Goal: Information Seeking & Learning: Learn about a topic

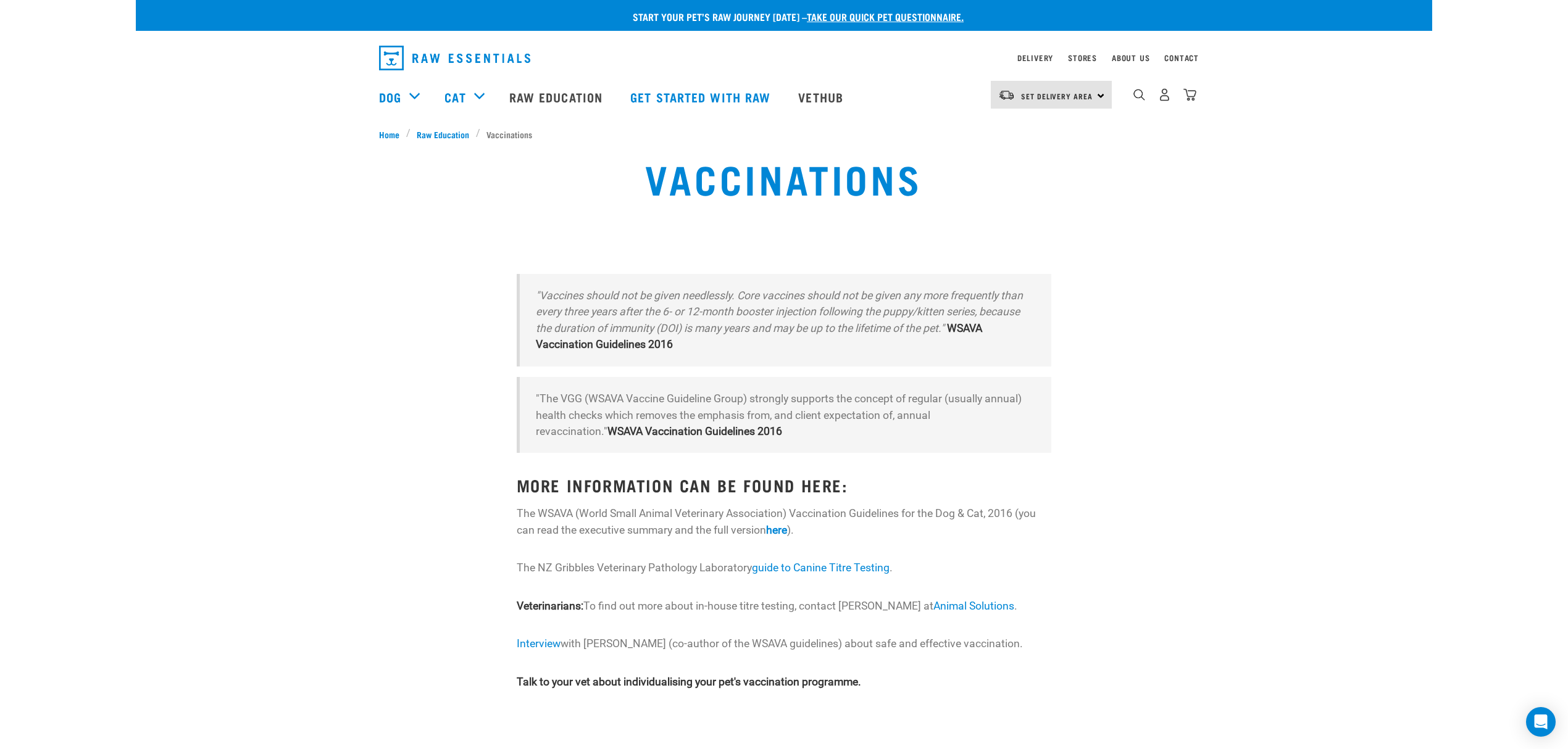
click at [1144, 208] on div "Vaccinations" at bounding box center [784, 187] width 854 height 79
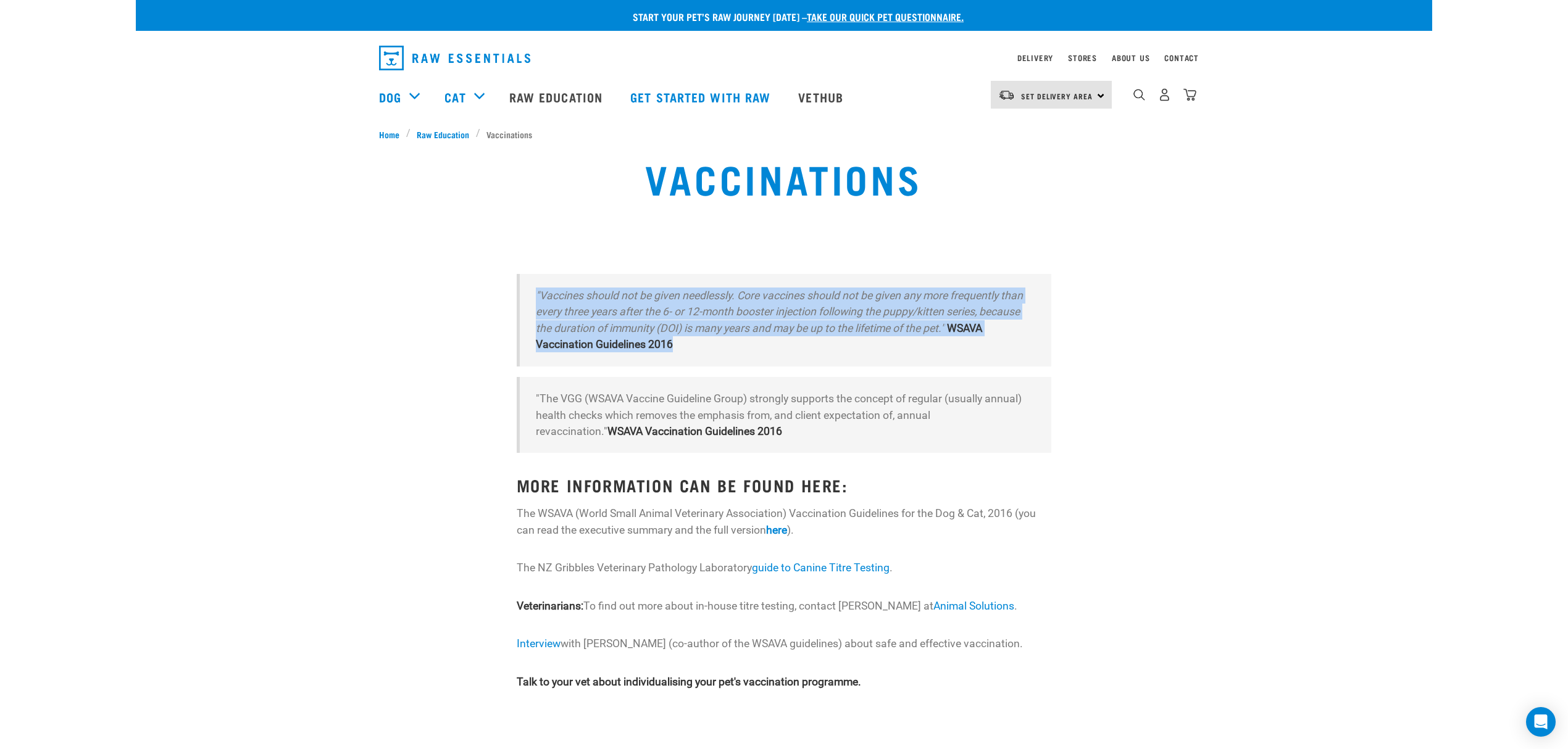
drag, startPoint x: 682, startPoint y: 343, endPoint x: 528, endPoint y: 288, distance: 163.5
click at [528, 288] on blockquote ""Vaccines should not be given needlessly. Core vaccines should not be given any…" at bounding box center [785, 320] width 535 height 92
copy blockquote ""Vaccines should not be given needlessly. Core vaccines should not be given any…"
click at [801, 354] on blockquote ""Vaccines should not be given needlessly. Core vaccines should not be given any…" at bounding box center [785, 320] width 535 height 92
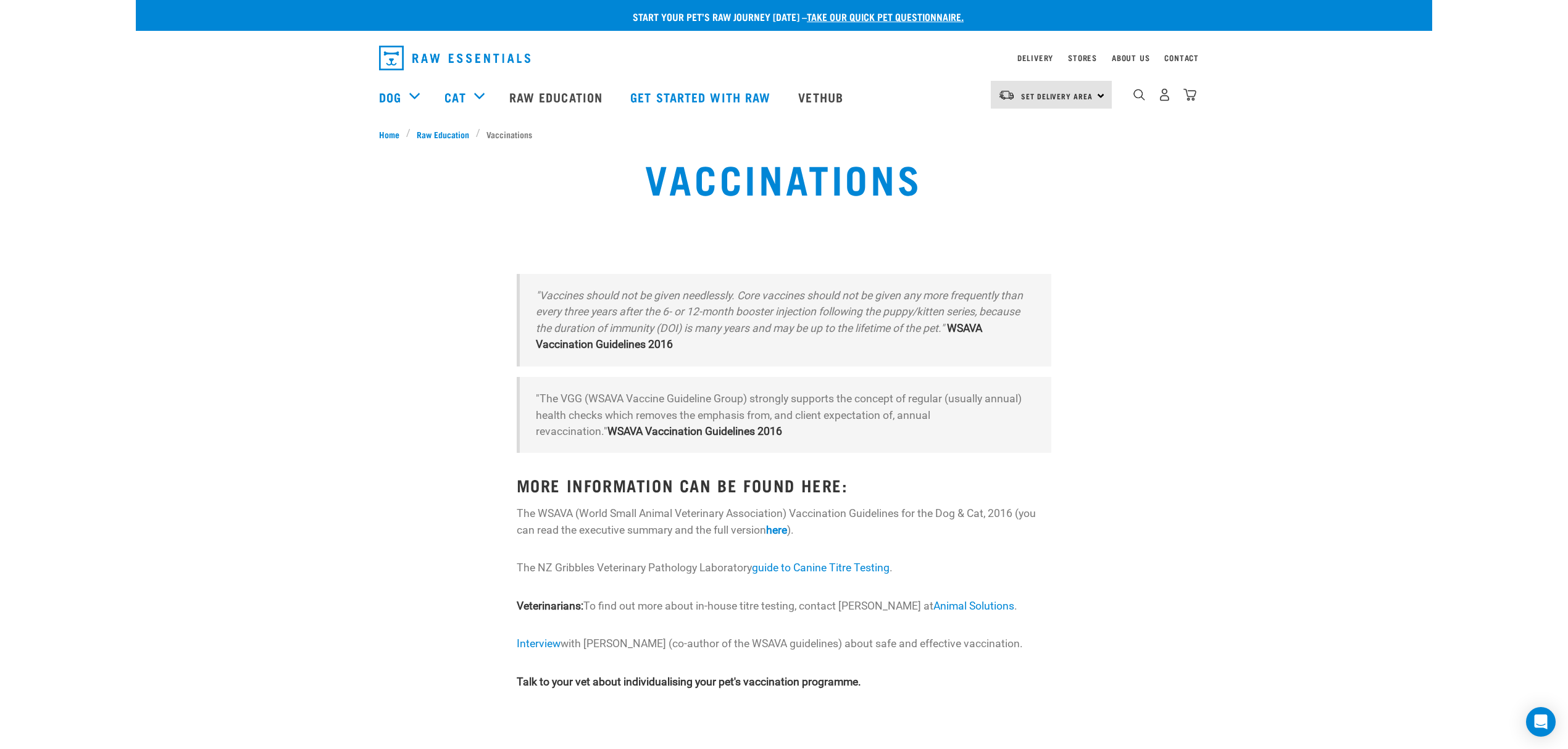
click at [623, 341] on strong "WSAVA Vaccination Guidelines 2016" at bounding box center [759, 336] width 446 height 28
click at [779, 529] on strong "here" at bounding box center [776, 530] width 21 height 13
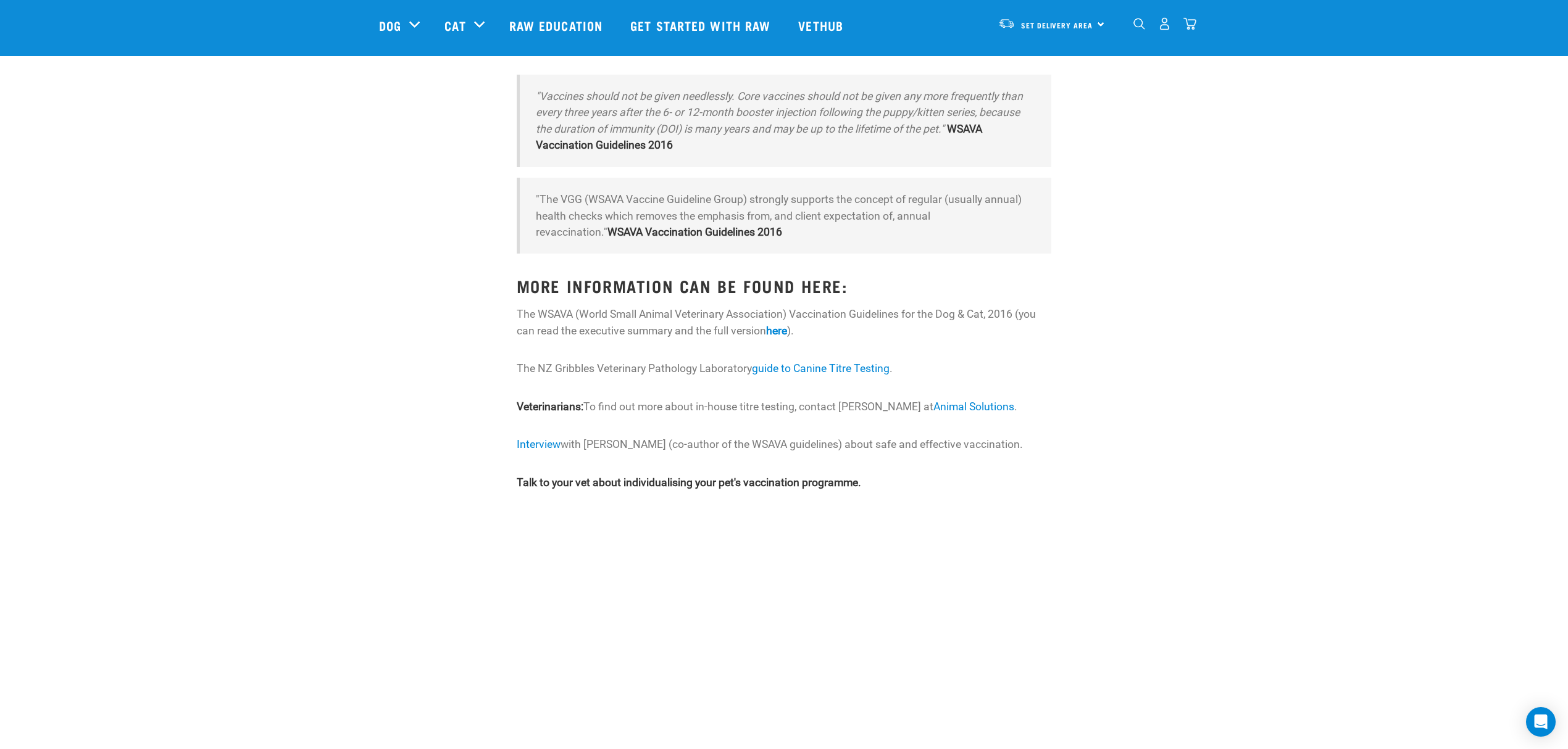
scroll to position [82, 0]
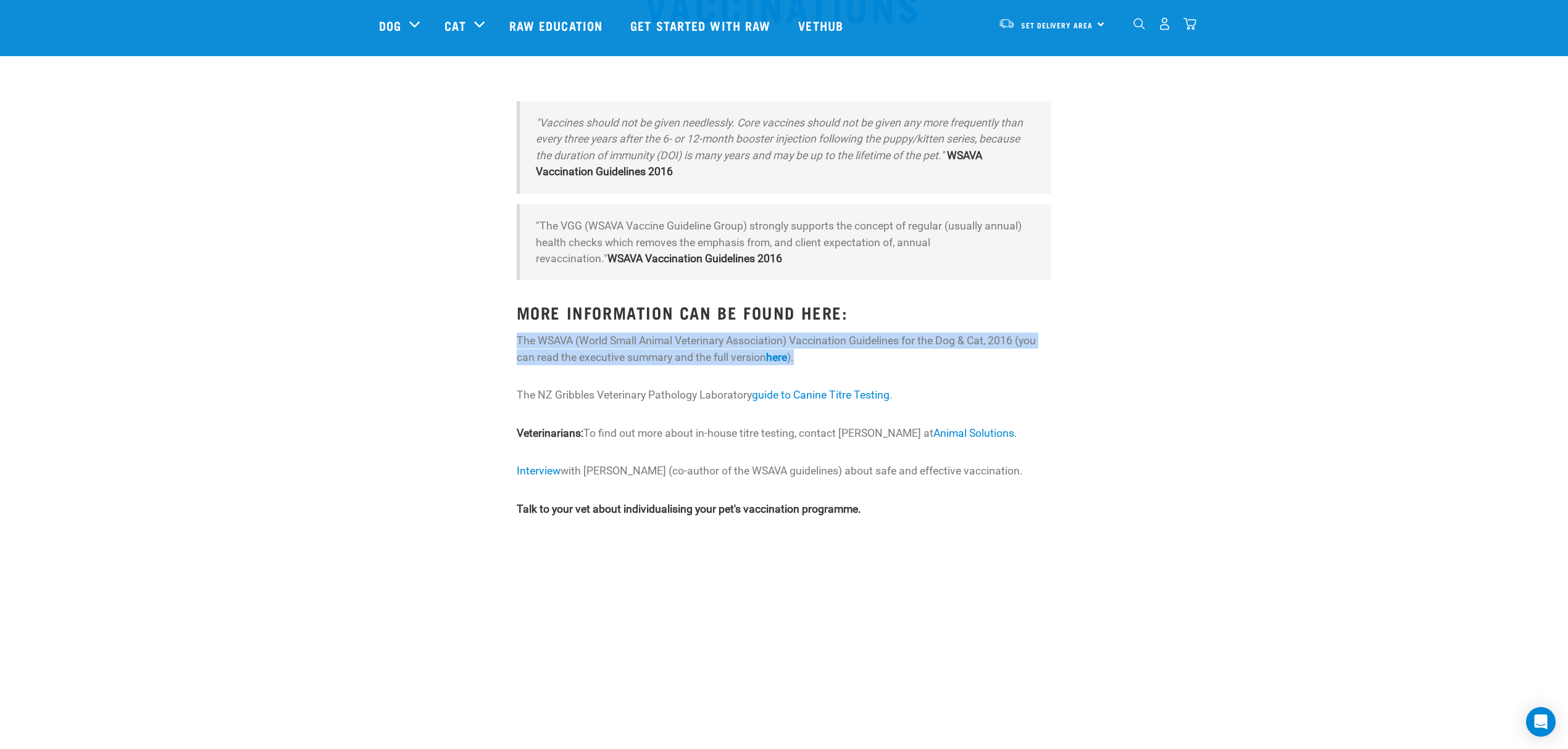
drag, startPoint x: 518, startPoint y: 336, endPoint x: 836, endPoint y: 358, distance: 318.8
click at [836, 358] on p "The WSAVA (World Small Animal Veterinary Association) Vaccination Guidelines fo…" at bounding box center [785, 349] width 535 height 33
copy p "The WSAVA (World Small Animal Veterinary Association) Vaccination Guidelines fo…"
click at [786, 358] on strong "here" at bounding box center [776, 357] width 21 height 13
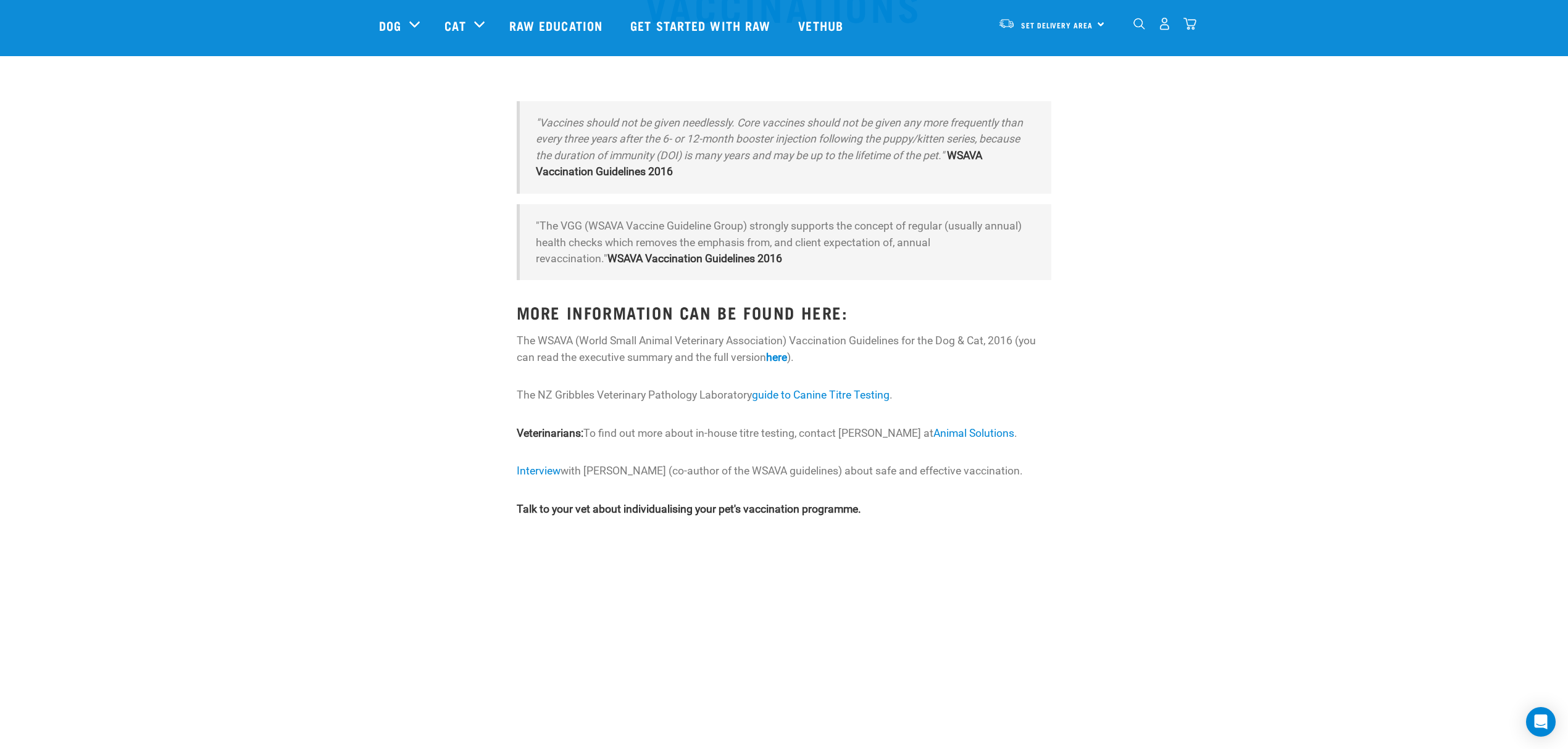
click at [990, 395] on p "The NZ Gribbles Veterinary Pathology Laboratory guide to Canine Titre Testing ." at bounding box center [785, 395] width 535 height 16
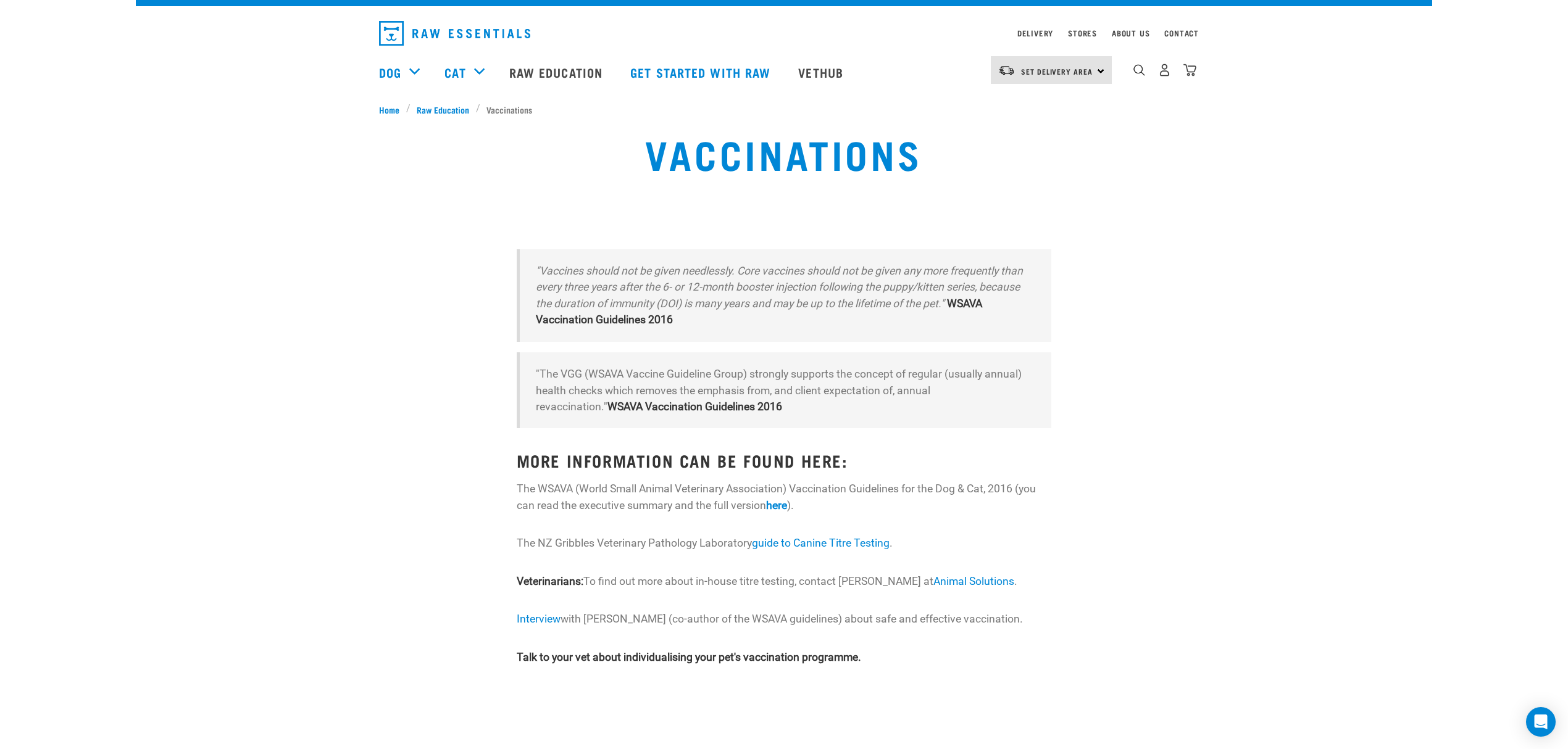
scroll to position [0, 0]
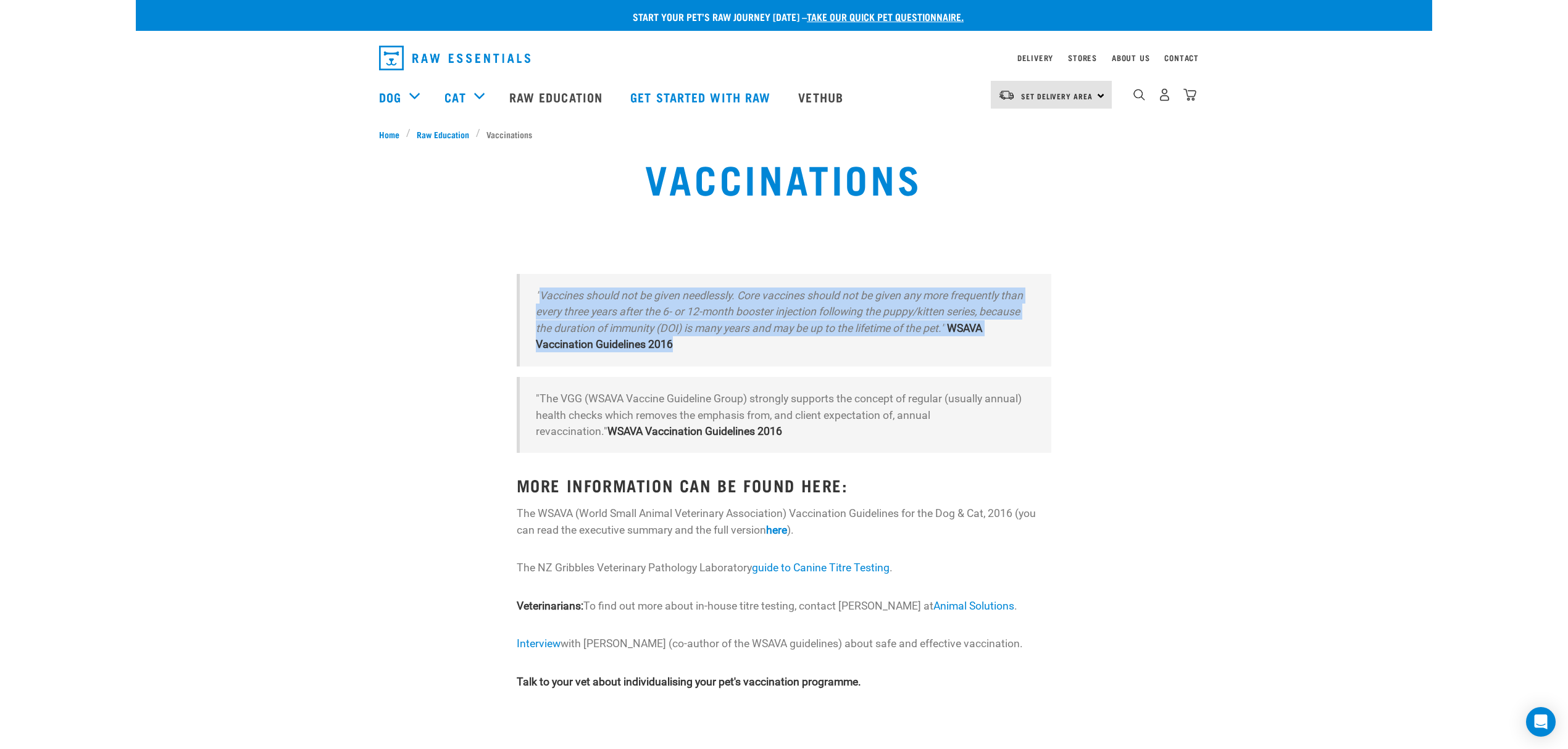
drag, startPoint x: 538, startPoint y: 295, endPoint x: 692, endPoint y: 345, distance: 161.9
click at [692, 345] on blockquote ""Vaccines should not be given needlessly. Core vaccines should not be given any…" at bounding box center [785, 320] width 535 height 92
copy blockquote "Vaccines should not be given needlessly. Core vaccines should not be given any …"
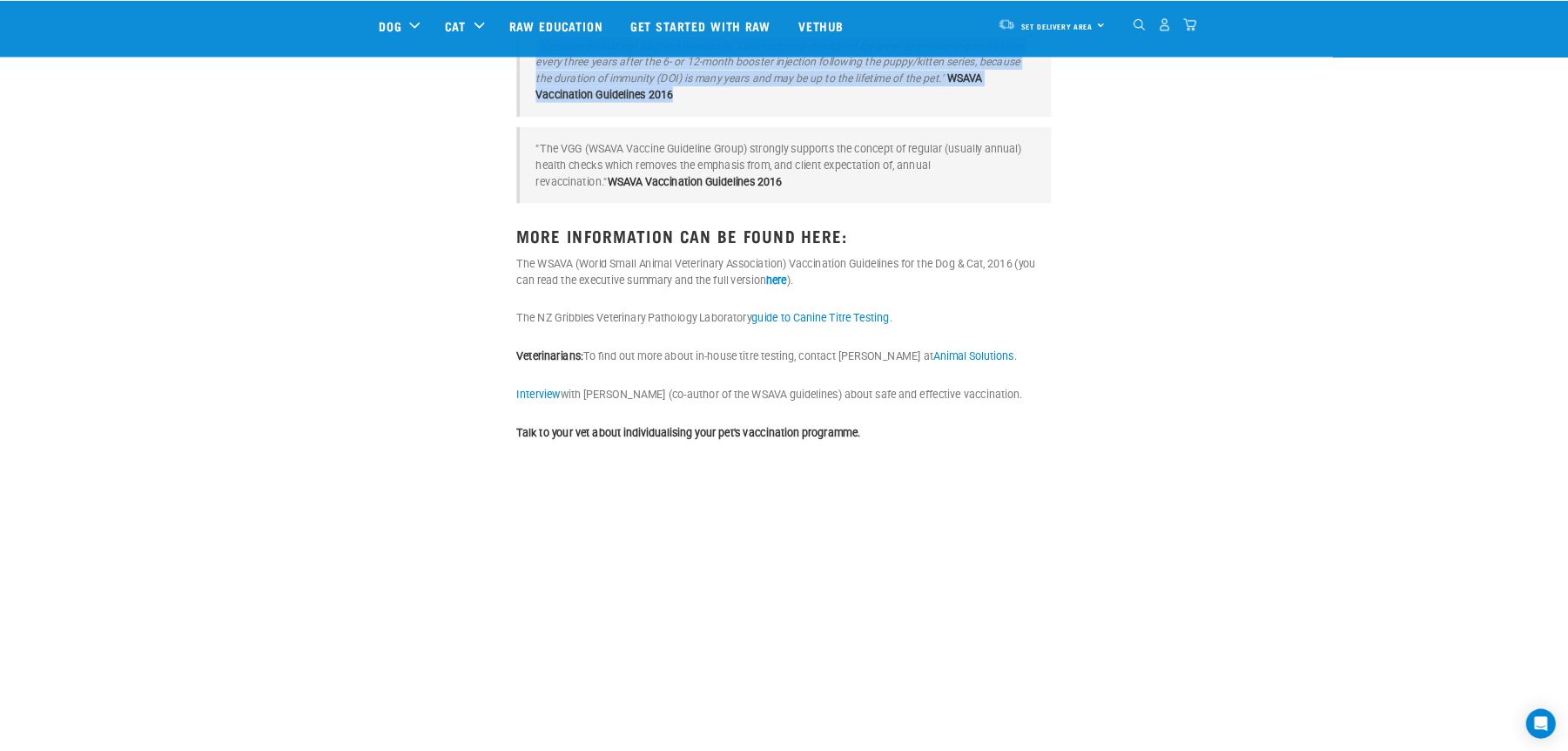
scroll to position [232, 0]
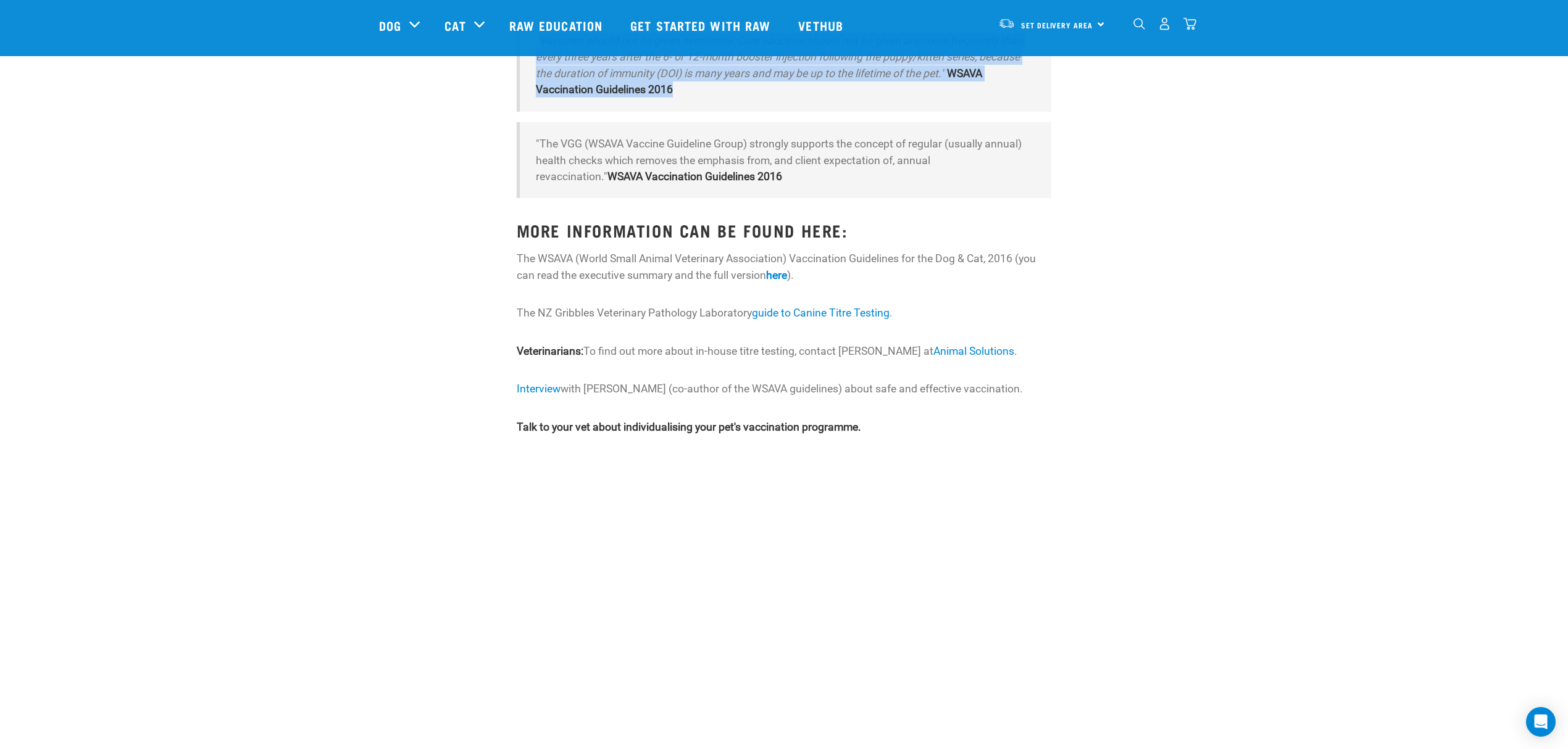
drag, startPoint x: 1064, startPoint y: 389, endPoint x: 499, endPoint y: 305, distance: 571.2
click at [499, 305] on div ""Vaccines should not be given needlessly. Core vaccines should not be given any…" at bounding box center [783, 256] width 824 height 488
copy div "The NZ Gribbles Veterinary Pathology Laboratory guide to Canine Titre Testing .…"
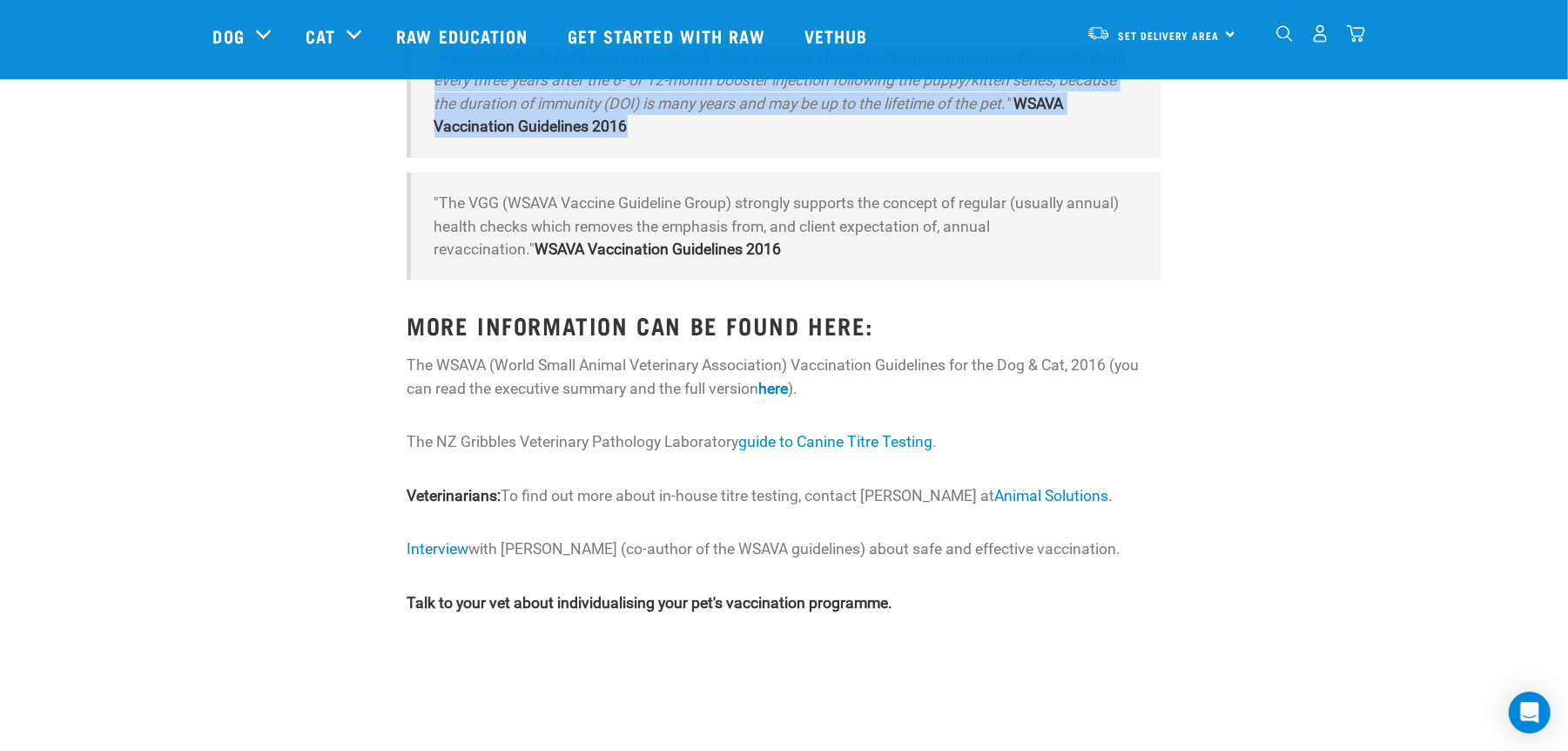
click at [1066, 418] on div ""Vaccines should not be given needlessly. Core vaccines should not be given any…" at bounding box center [784, 358] width 755 height 663
